Goal: Task Accomplishment & Management: Manage account settings

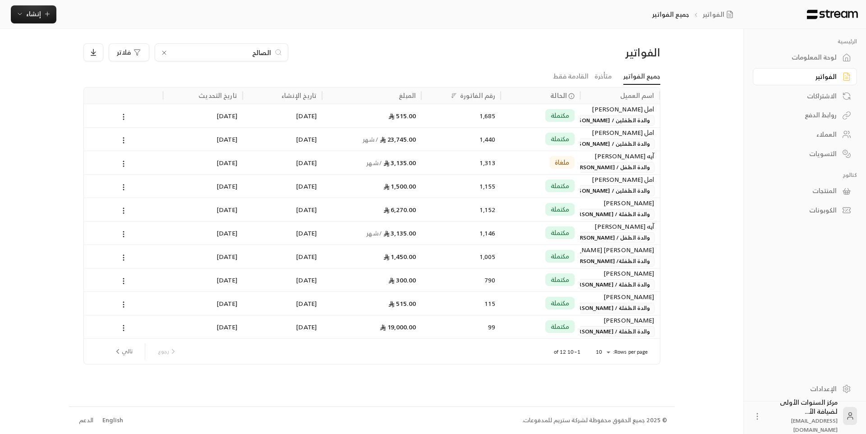
type input "الصالح"
click at [609, 53] on div "الفواتير" at bounding box center [591, 52] width 138 height 14
click at [556, 103] on div "الحالة" at bounding box center [540, 95] width 69 height 16
click at [581, 115] on span "والدة الطفلين / [PERSON_NAME] و [PERSON_NAME]" at bounding box center [585, 120] width 140 height 11
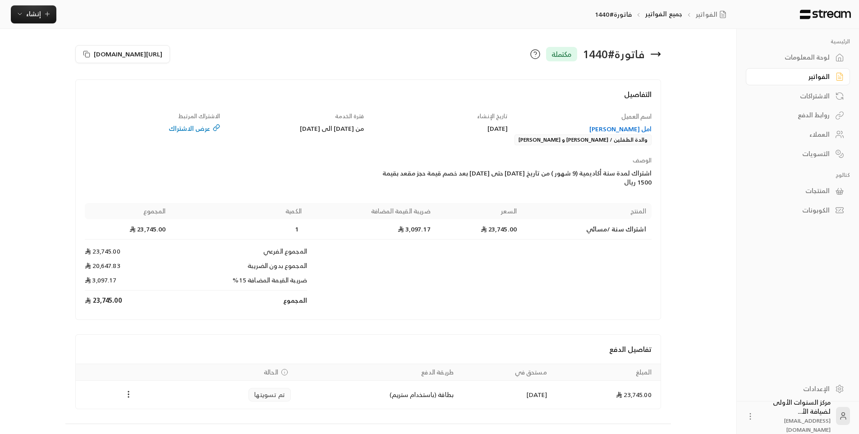
click at [661, 52] on icon at bounding box center [655, 54] width 11 height 11
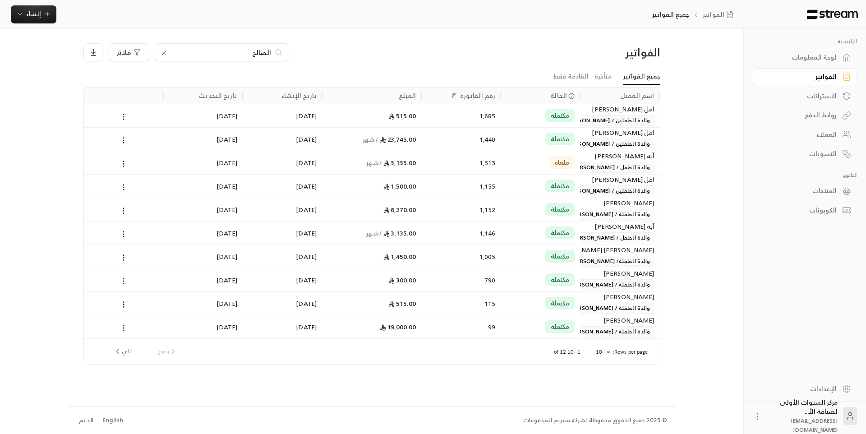
click at [799, 58] on div "لوحة المعلومات" at bounding box center [800, 57] width 73 height 9
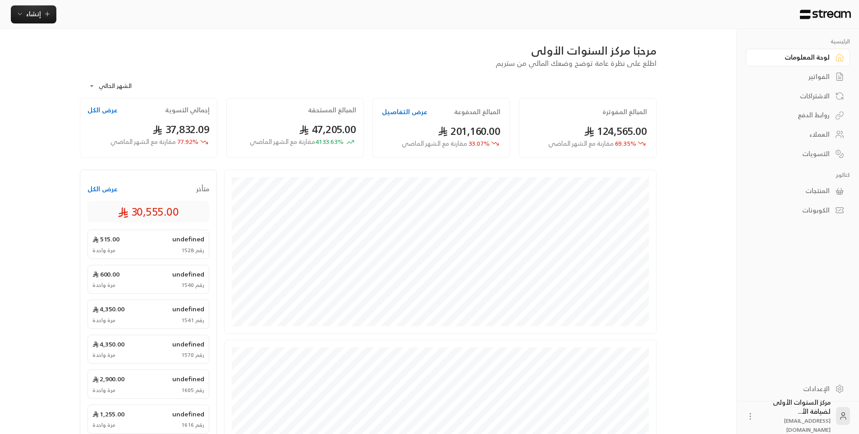
click at [798, 78] on div "الفواتير" at bounding box center [793, 76] width 73 height 9
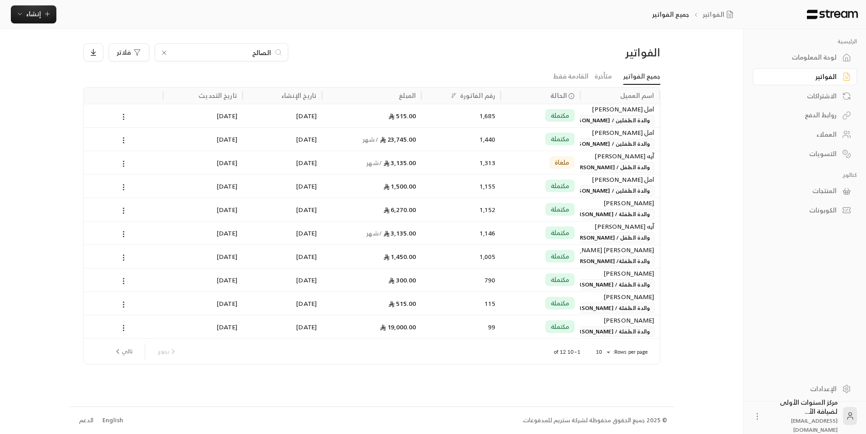
click at [165, 50] on icon at bounding box center [164, 52] width 7 height 7
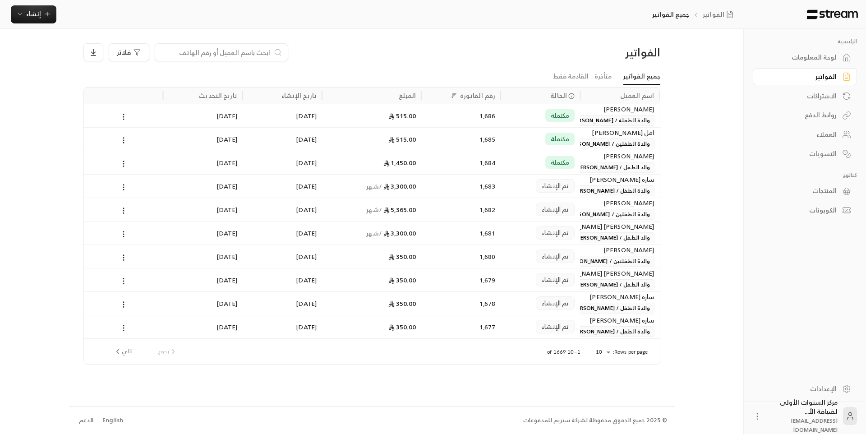
click at [599, 114] on div "[PERSON_NAME]" at bounding box center [619, 109] width 69 height 10
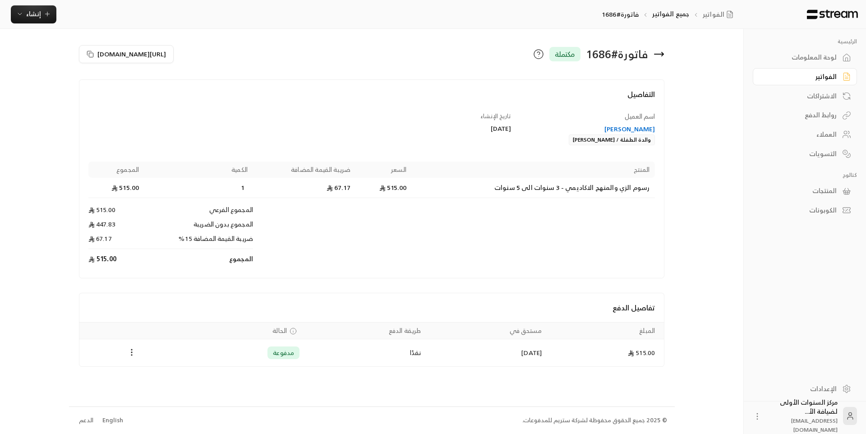
click at [632, 129] on div "[PERSON_NAME]" at bounding box center [587, 128] width 135 height 9
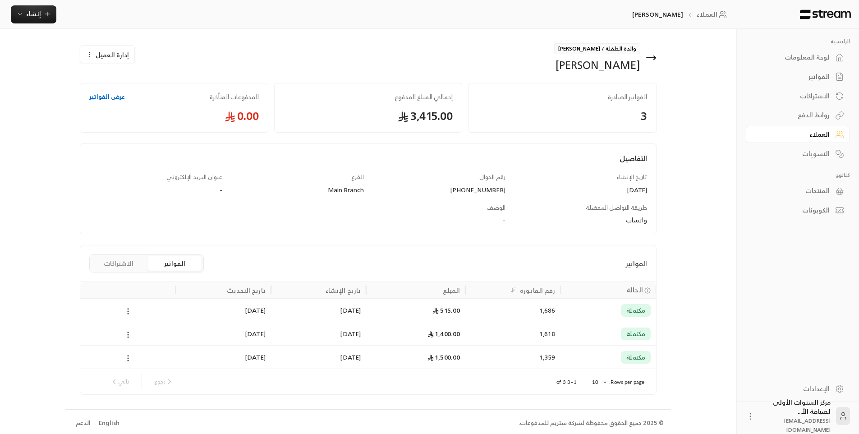
click at [650, 58] on icon at bounding box center [651, 58] width 9 height 0
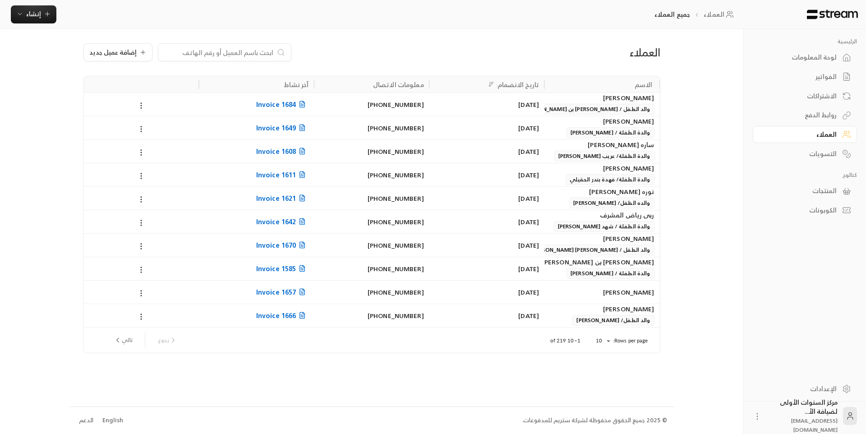
click at [839, 75] on link "الفواتير" at bounding box center [805, 77] width 104 height 18
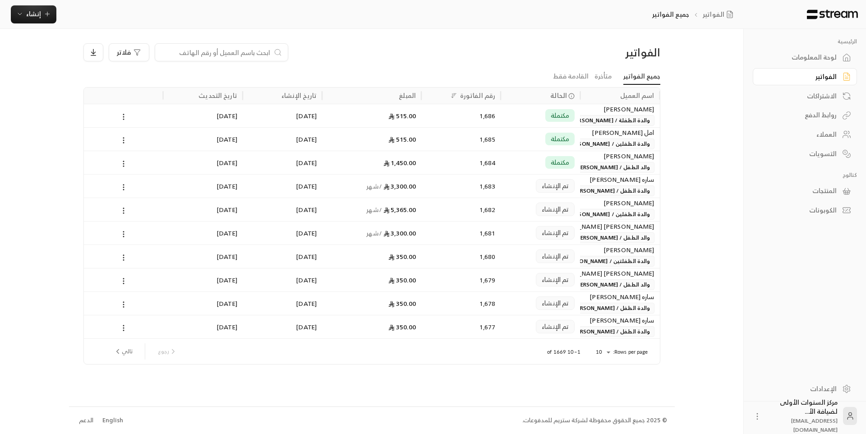
click at [617, 195] on span "والدة الطفل / [PERSON_NAME]" at bounding box center [611, 190] width 86 height 11
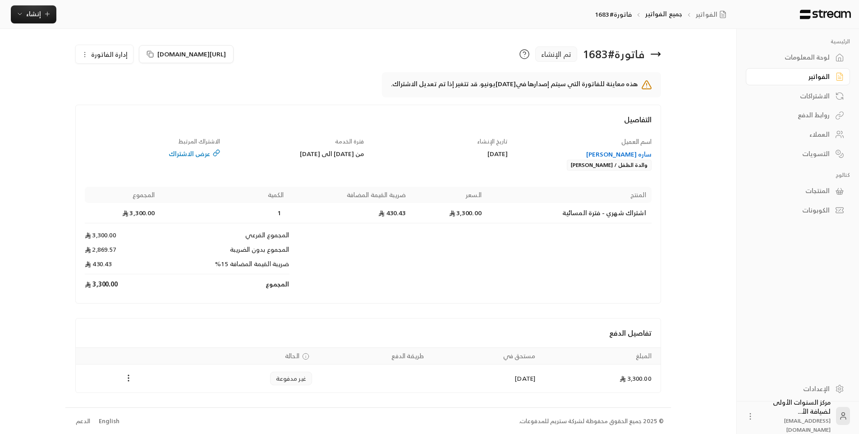
click at [627, 156] on div "ساره [PERSON_NAME]" at bounding box center [583, 154] width 135 height 9
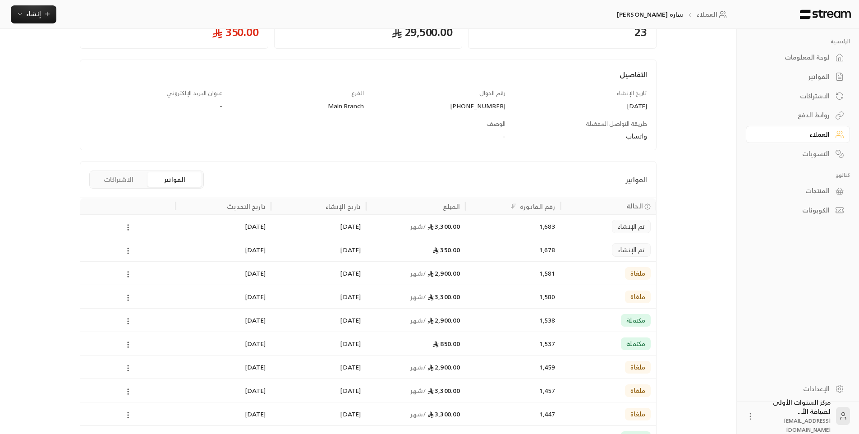
scroll to position [90, 0]
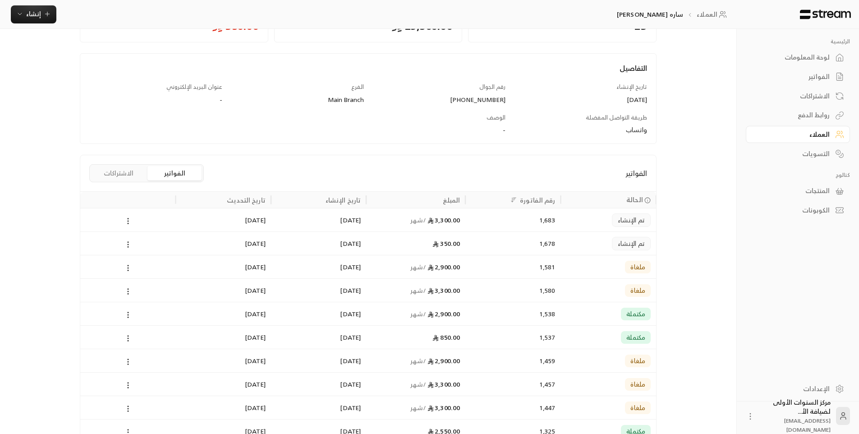
click at [397, 222] on div "3,300.00 / شهر" at bounding box center [416, 219] width 88 height 23
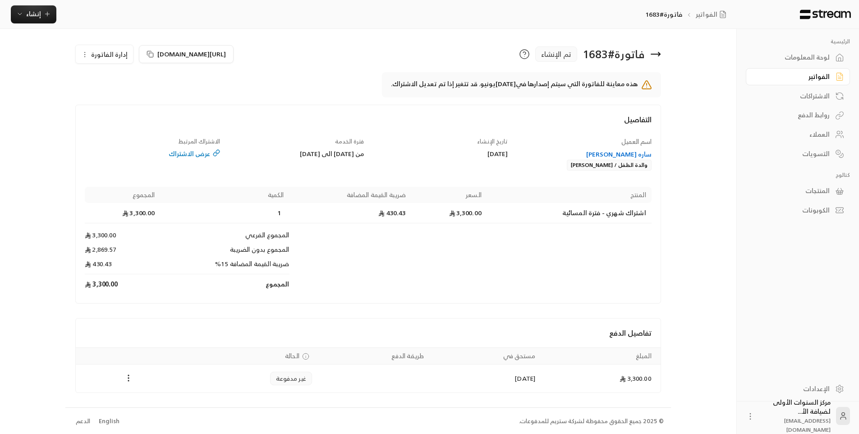
click at [119, 59] on span "إدارة الفاتورة" at bounding box center [109, 54] width 37 height 11
click at [125, 97] on span "إلغاء" at bounding box center [127, 96] width 11 height 7
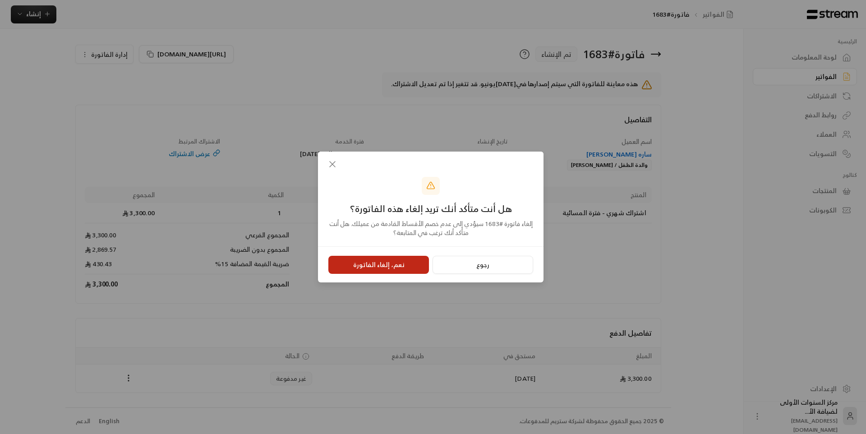
click at [381, 261] on button "نعم، إلغاء الفاتورة" at bounding box center [378, 265] width 101 height 18
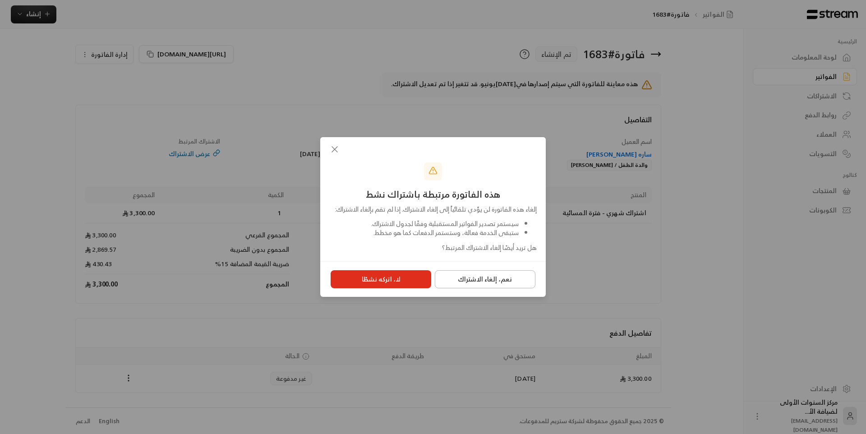
click at [470, 281] on button "نعم، إلغاء الاشتراك" at bounding box center [485, 279] width 101 height 18
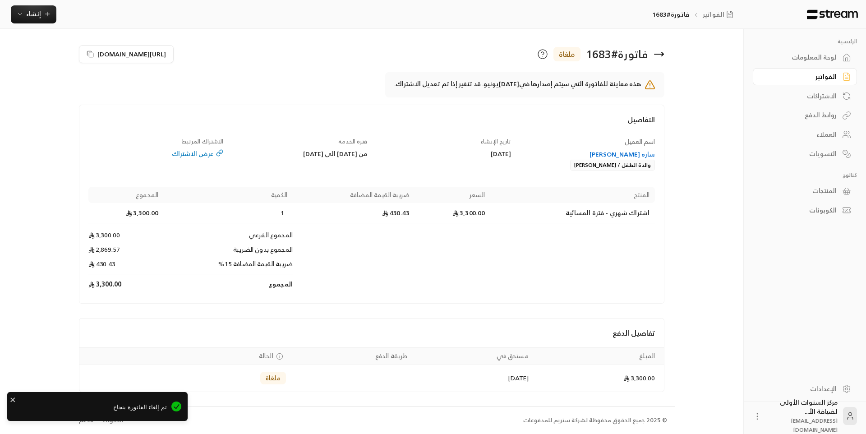
click at [612, 155] on div "ساره [PERSON_NAME]" at bounding box center [587, 154] width 135 height 9
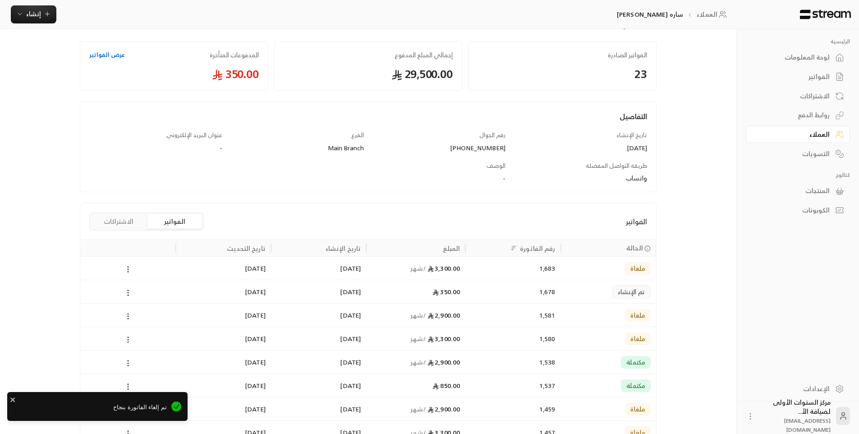
scroll to position [90, 0]
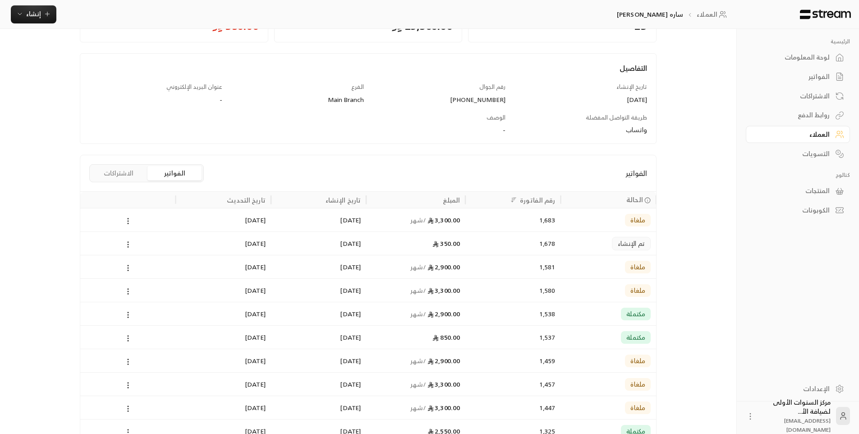
click at [110, 170] on button "الاشتراكات" at bounding box center [119, 173] width 54 height 14
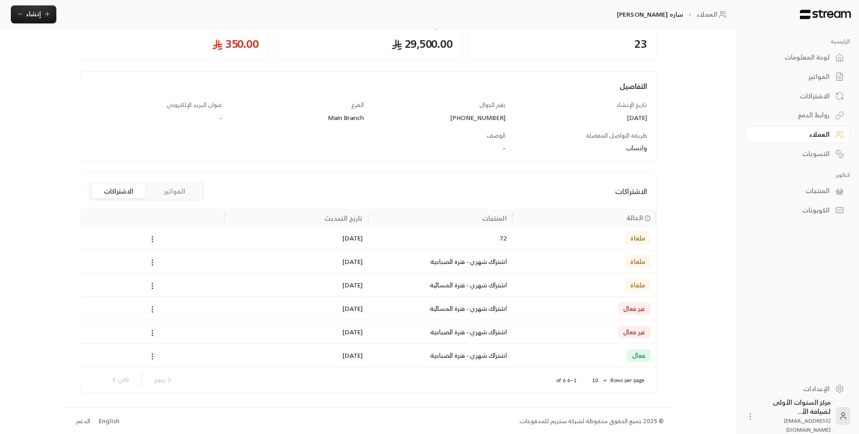
scroll to position [73, 0]
click at [186, 335] on div at bounding box center [152, 330] width 133 height 23
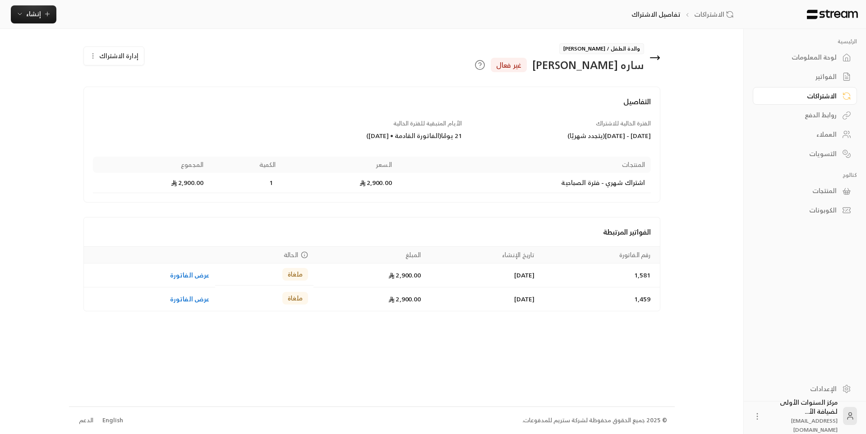
click at [655, 59] on icon at bounding box center [654, 57] width 11 height 11
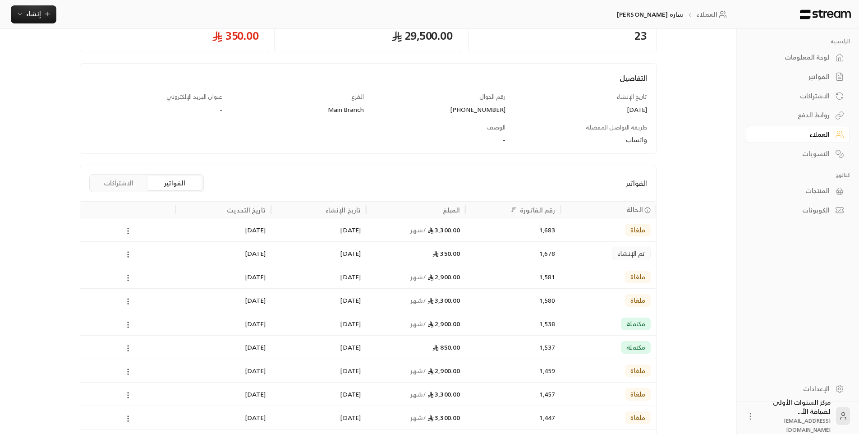
scroll to position [90, 0]
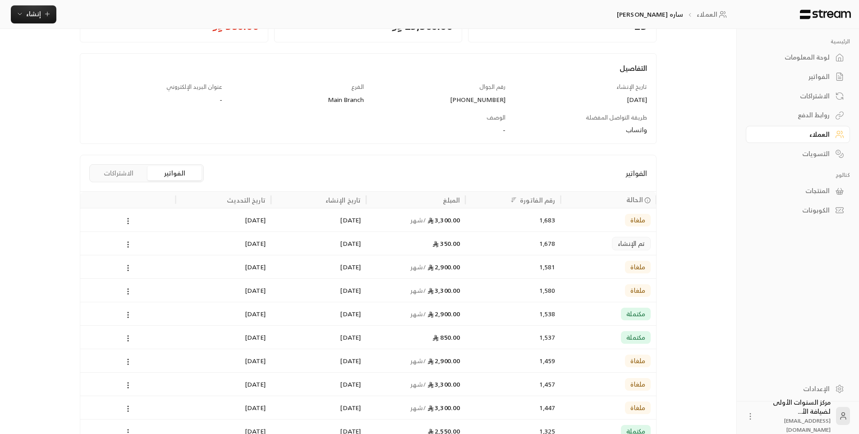
click at [459, 322] on div "2,900.00 / شهر" at bounding box center [416, 313] width 88 height 23
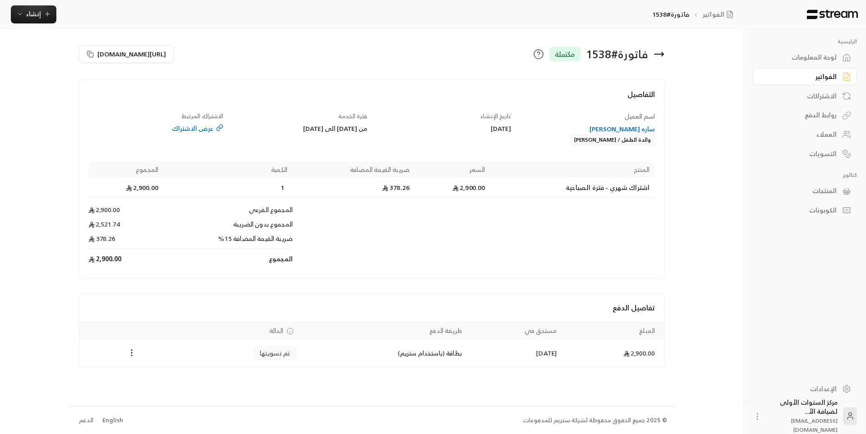
click at [658, 53] on icon at bounding box center [658, 54] width 11 height 11
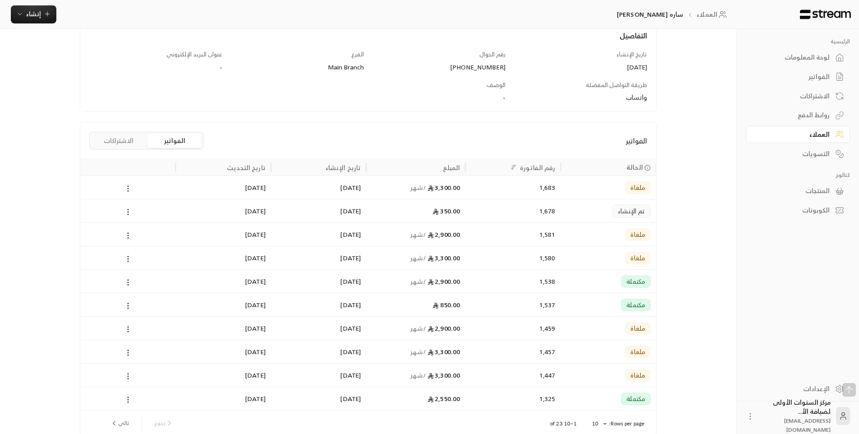
scroll to position [135, 0]
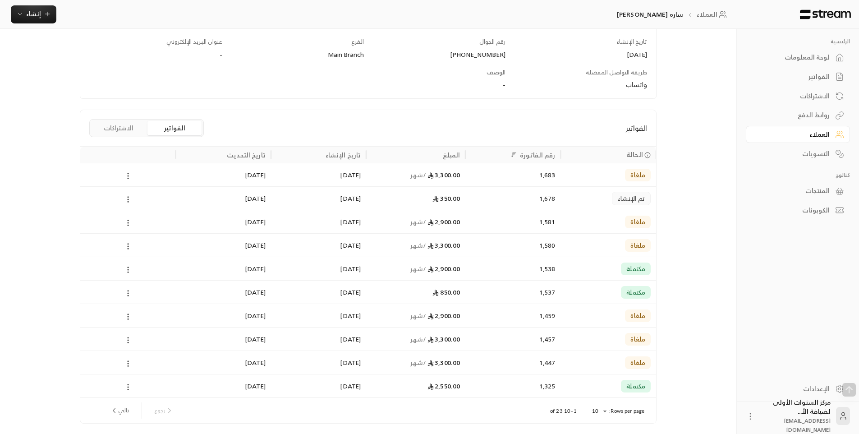
click at [120, 129] on button "الاشتراكات" at bounding box center [119, 128] width 54 height 14
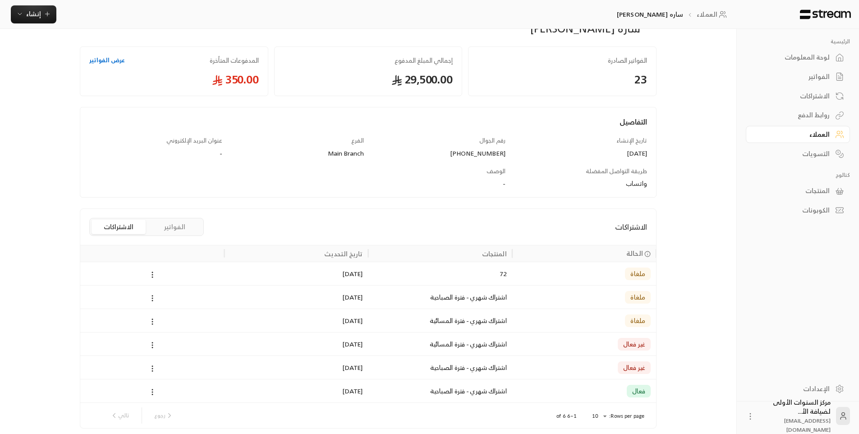
scroll to position [73, 0]
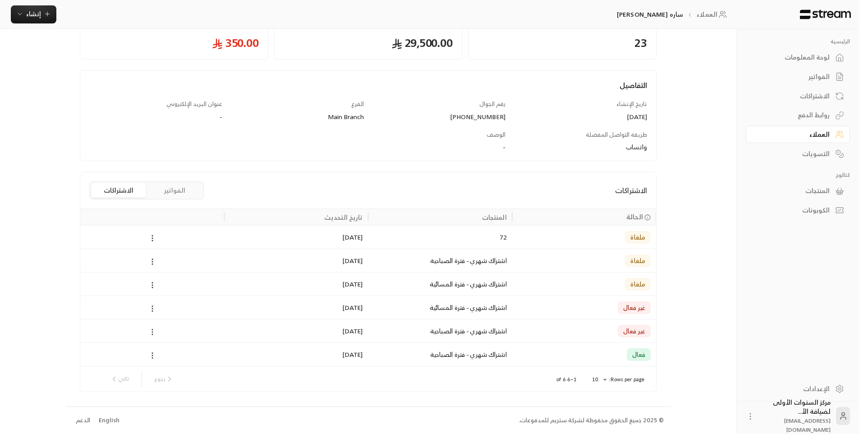
click at [154, 331] on icon at bounding box center [152, 332] width 8 height 8
click at [161, 378] on li "إلغاء" at bounding box center [162, 371] width 23 height 16
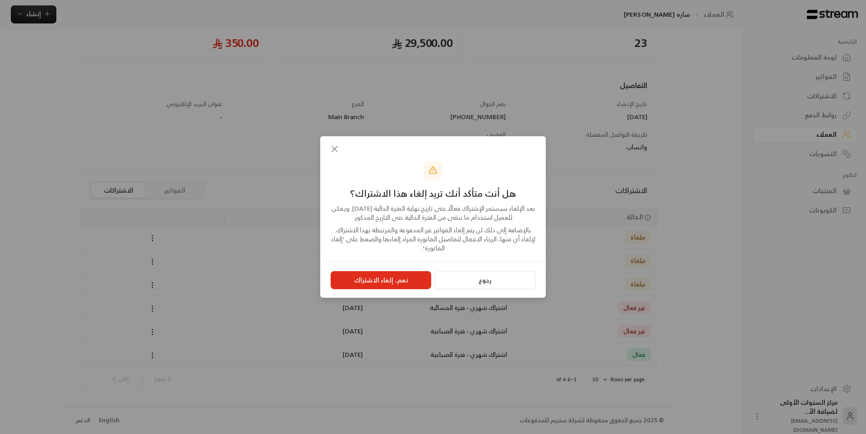
click at [410, 277] on button "نعم، إلغاء الاشتراك" at bounding box center [381, 280] width 101 height 18
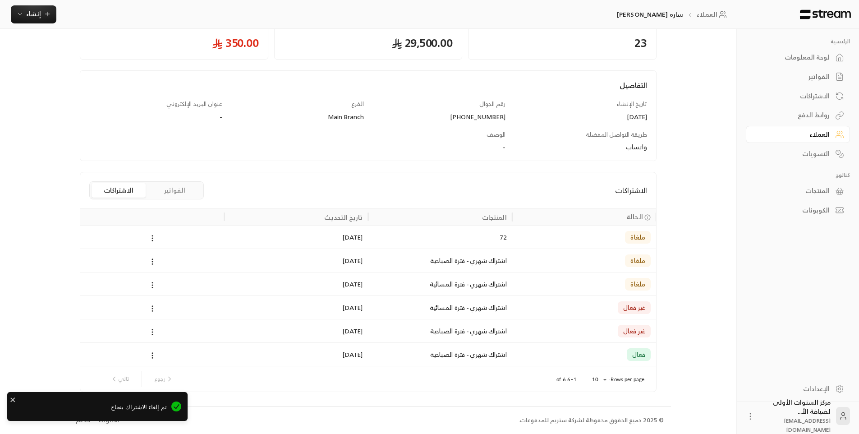
click at [152, 304] on icon at bounding box center [152, 308] width 8 height 8
click at [168, 348] on li "إلغاء" at bounding box center [162, 348] width 23 height 16
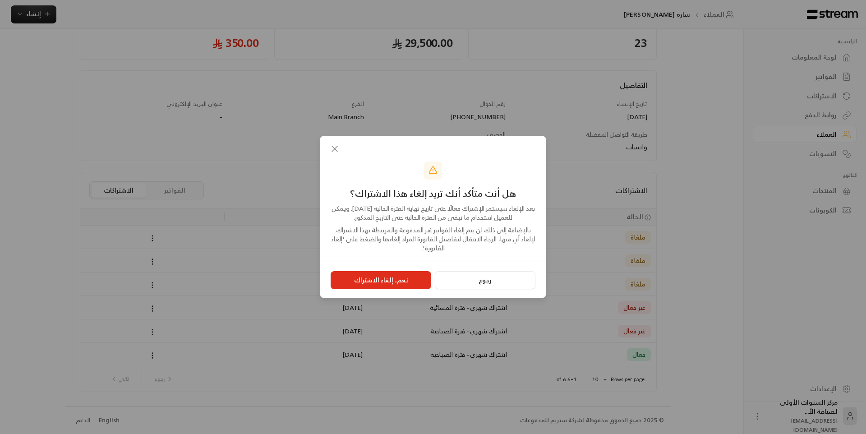
click at [390, 276] on button "نعم، إلغاء الاشتراك" at bounding box center [381, 280] width 101 height 18
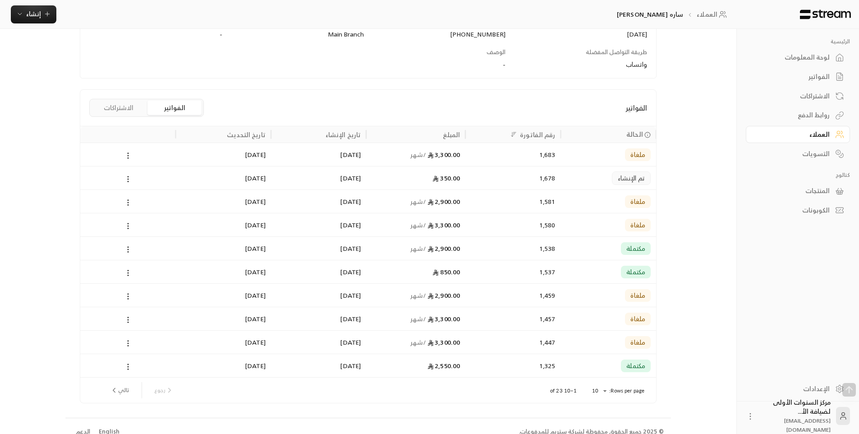
scroll to position [167, 0]
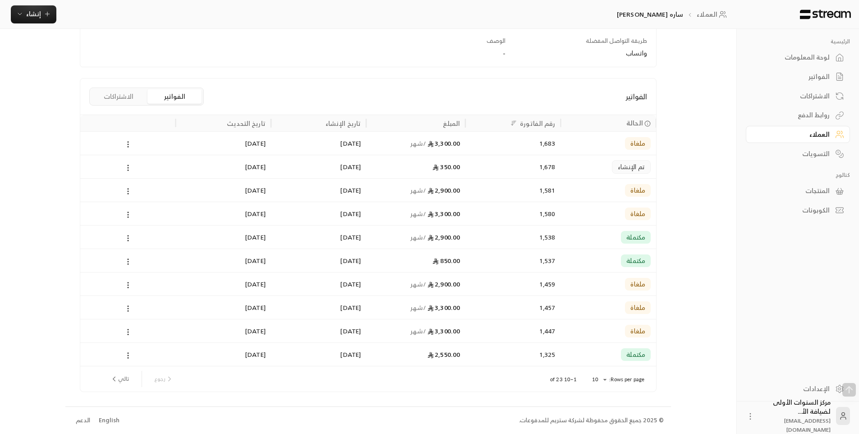
click at [799, 55] on div "لوحة المعلومات" at bounding box center [793, 57] width 73 height 9
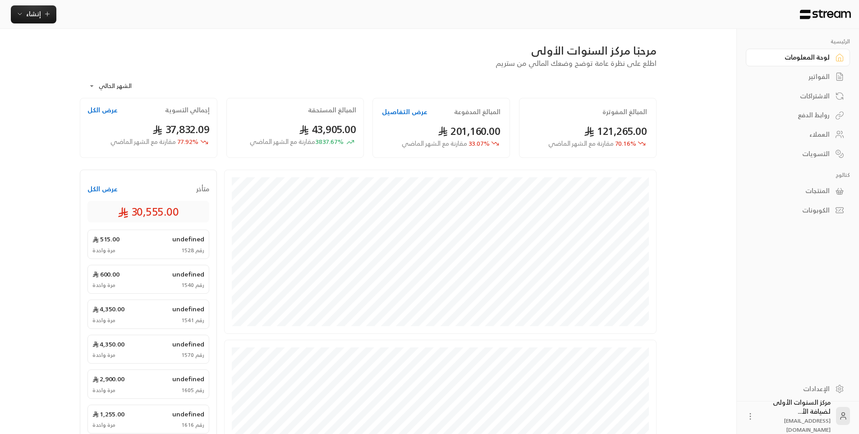
click at [813, 76] on div "الفواتير" at bounding box center [793, 76] width 73 height 9
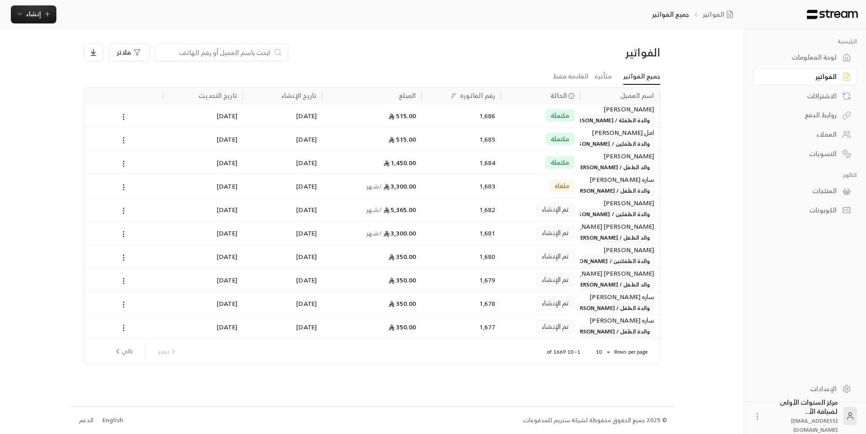
click at [567, 57] on div "الفواتير" at bounding box center [591, 52] width 138 height 14
click at [811, 55] on div "لوحة المعلومات" at bounding box center [800, 57] width 73 height 9
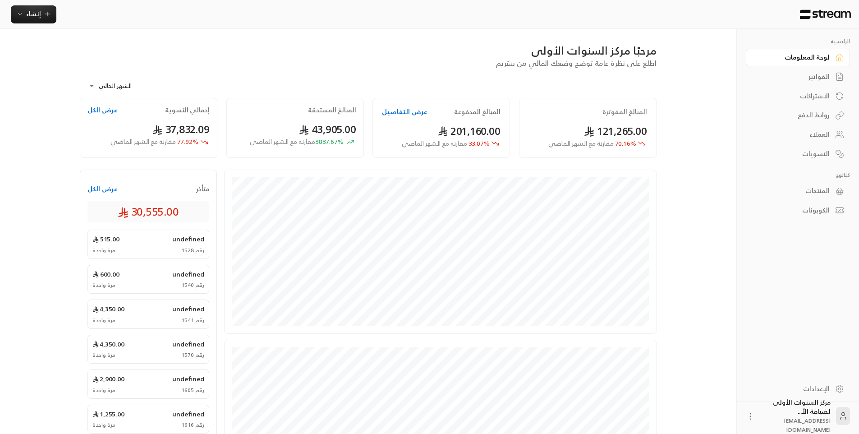
click at [785, 83] on link "الفواتير" at bounding box center [798, 77] width 104 height 18
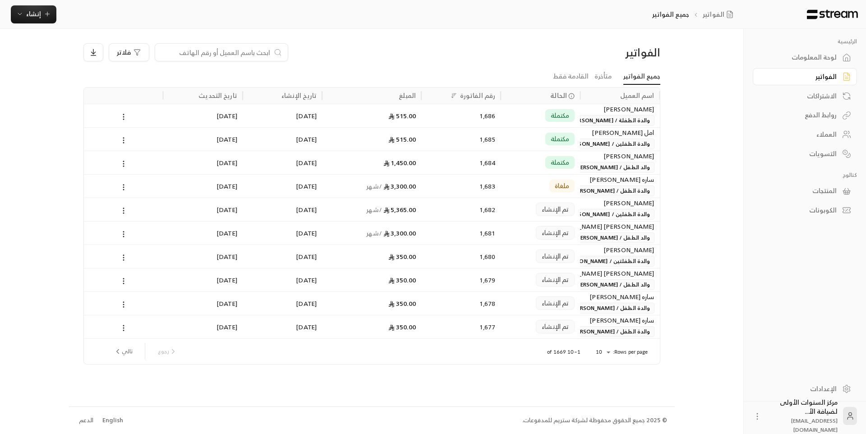
click at [828, 61] on div "لوحة المعلومات" at bounding box center [800, 57] width 73 height 9
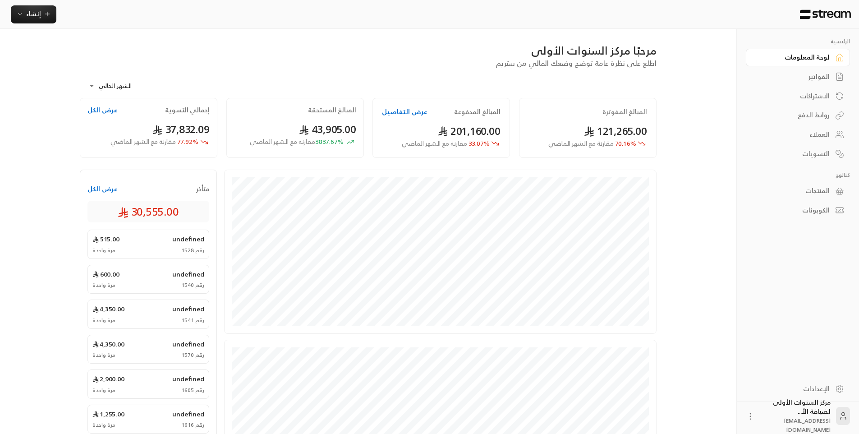
click at [822, 78] on div "الفواتير" at bounding box center [793, 76] width 73 height 9
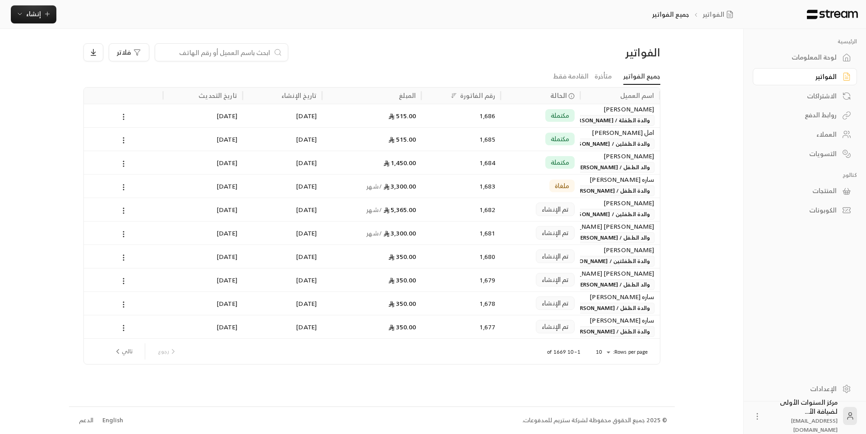
click at [826, 55] on div "لوحة المعلومات" at bounding box center [800, 57] width 73 height 9
